Goal: Check status

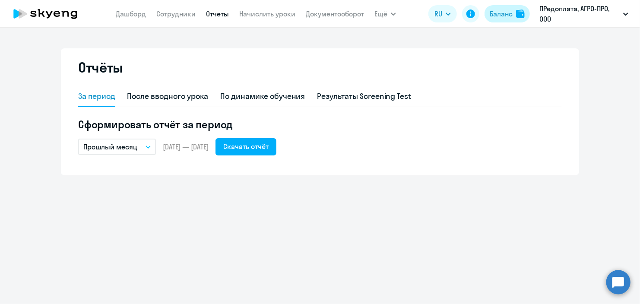
click at [504, 9] on div "Баланс" at bounding box center [501, 14] width 23 height 10
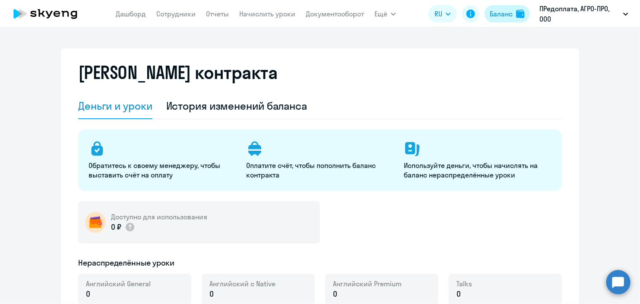
select select "english_adult_not_native_speaker"
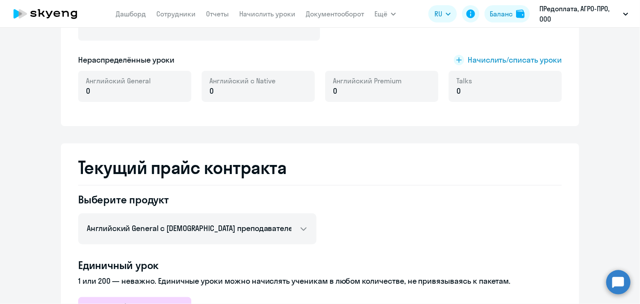
scroll to position [86, 0]
